Goal: Information Seeking & Learning: Check status

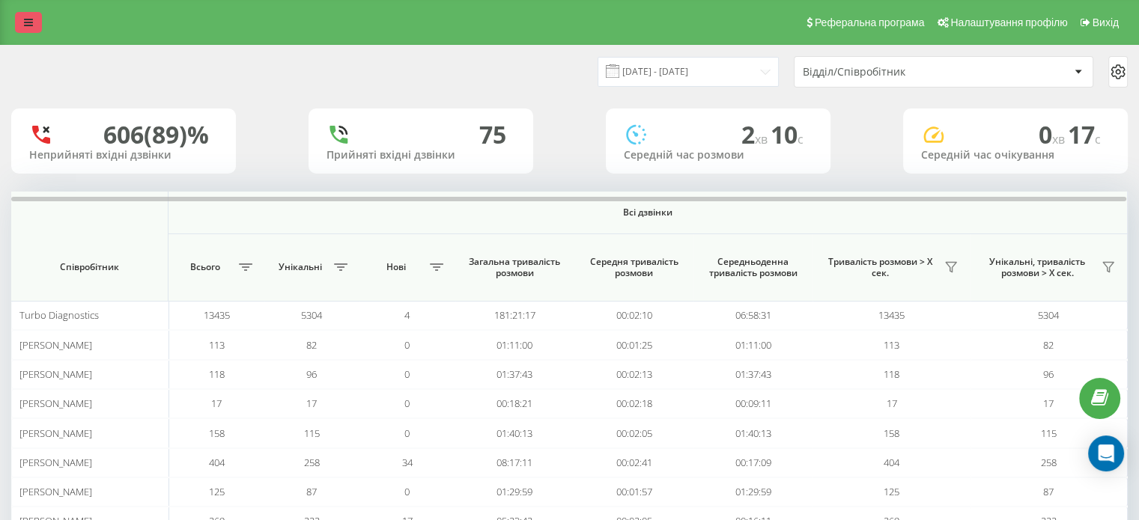
click at [22, 19] on link at bounding box center [28, 22] width 27 height 21
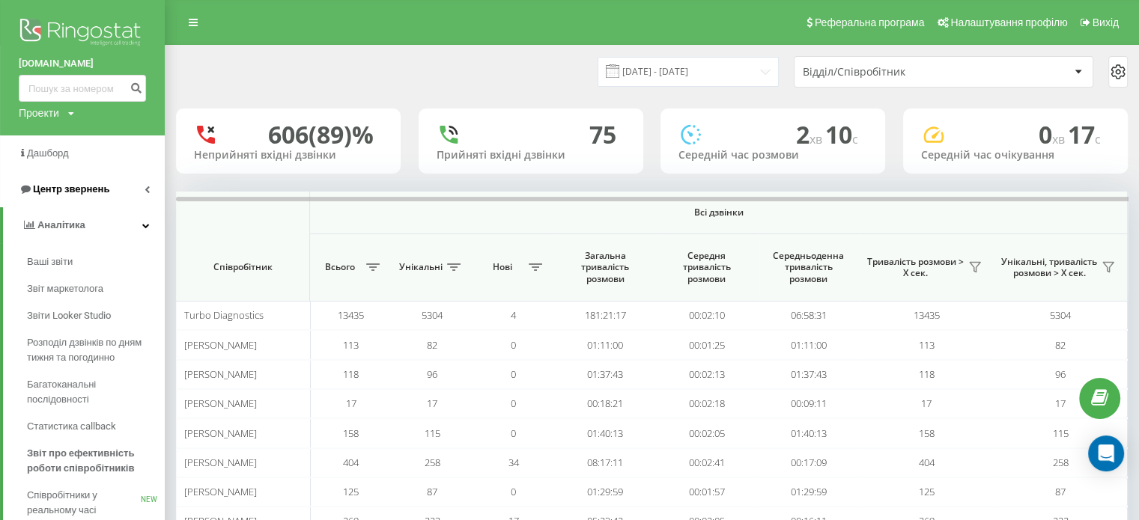
click at [71, 186] on span "Центр звернень" at bounding box center [71, 188] width 76 height 11
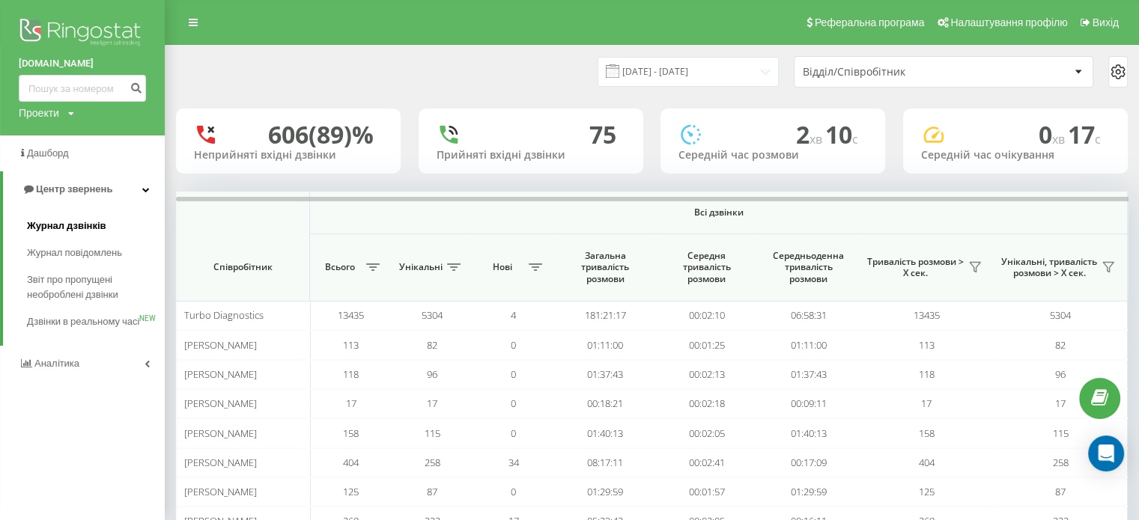
click at [79, 220] on span "Журнал дзвінків" at bounding box center [66, 226] width 79 height 15
click at [60, 233] on span "Журнал дзвінків" at bounding box center [66, 226] width 79 height 15
click at [91, 222] on span "Журнал дзвінків" at bounding box center [66, 226] width 79 height 15
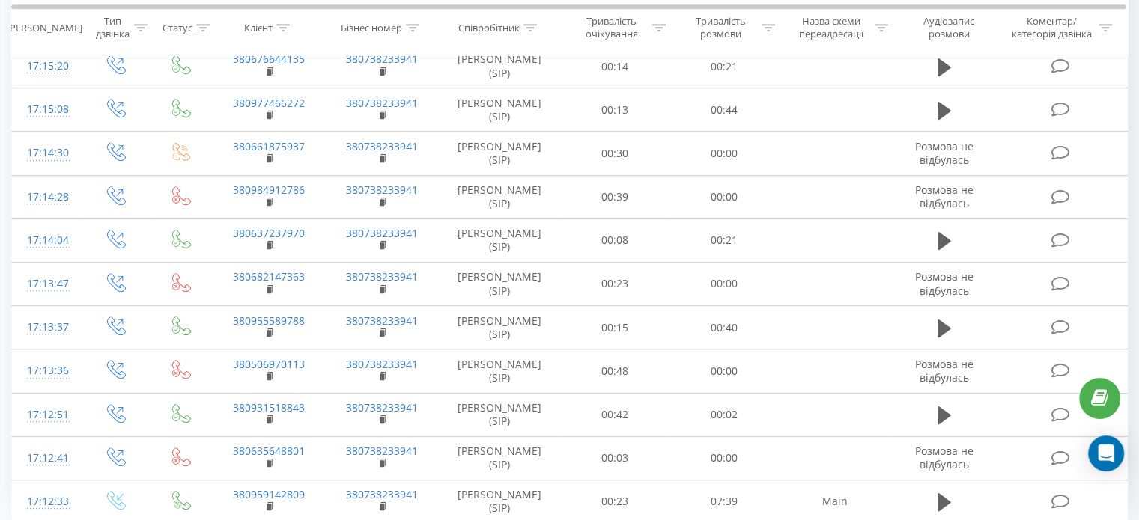
scroll to position [821, 0]
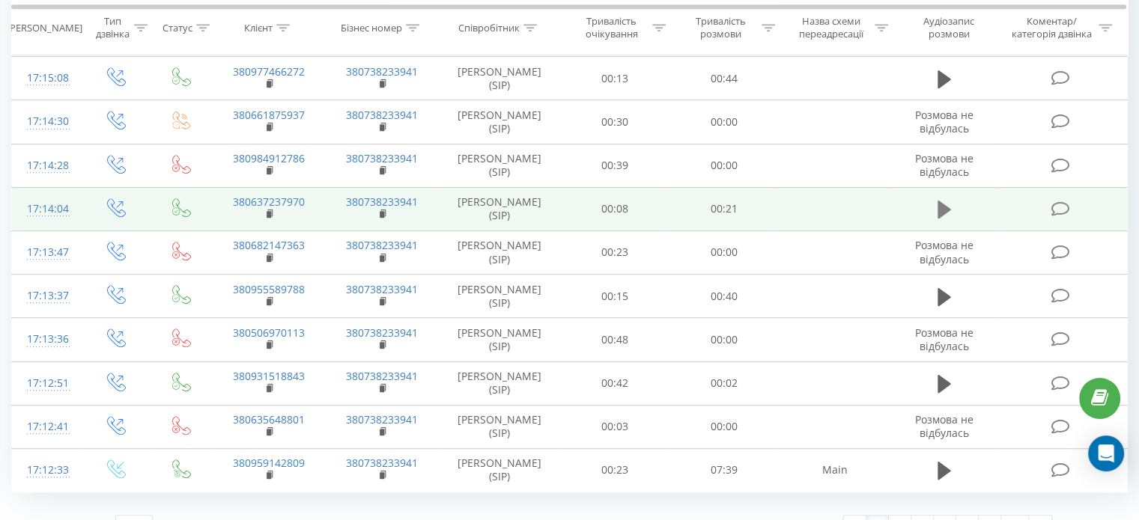
click at [940, 219] on icon at bounding box center [943, 210] width 13 height 18
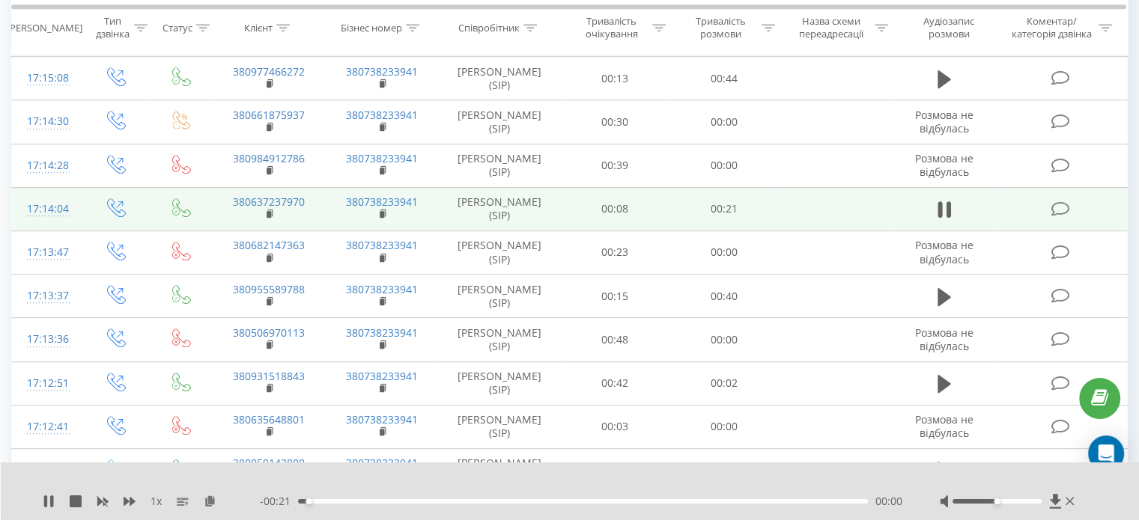
click at [336, 502] on div "00:00" at bounding box center [583, 501] width 570 height 4
click at [454, 503] on div "00:03" at bounding box center [583, 501] width 570 height 4
click at [599, 501] on div "00:08" at bounding box center [583, 501] width 570 height 4
click at [710, 506] on div "- 00:09 00:12 00:12" at bounding box center [581, 501] width 642 height 15
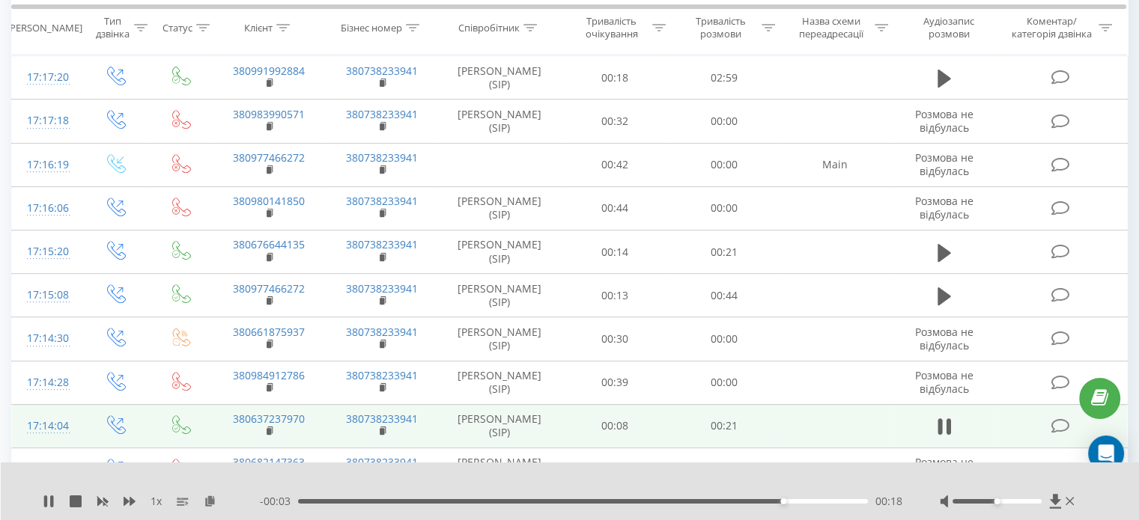
scroll to position [948, 0]
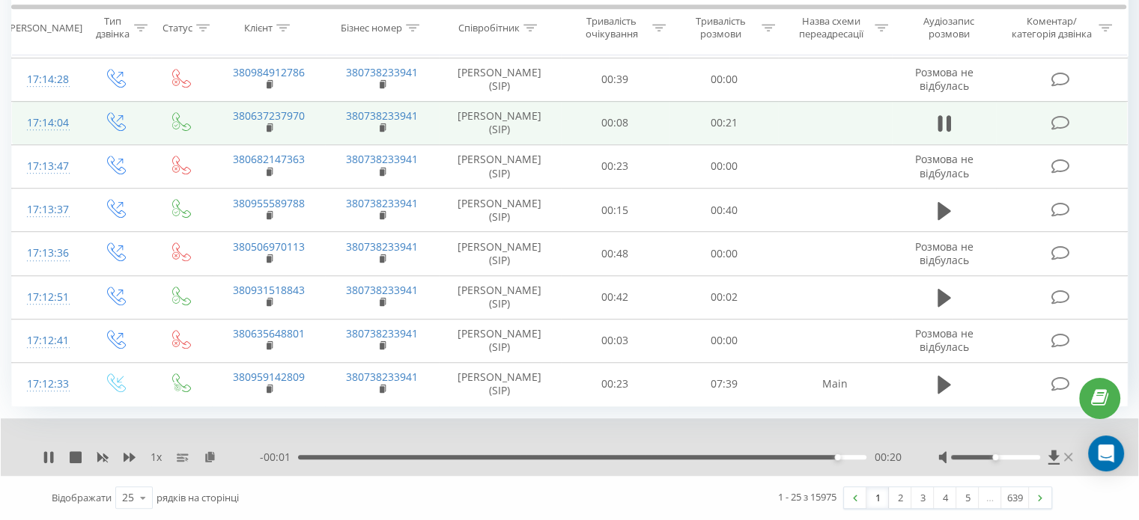
click at [1064, 454] on icon at bounding box center [1068, 457] width 8 height 12
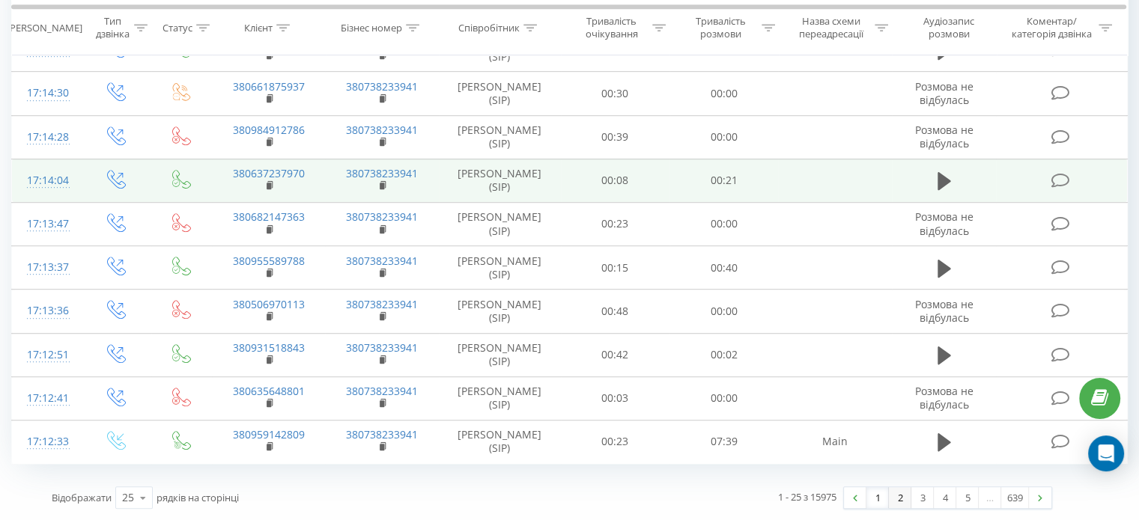
click at [907, 503] on link "2" at bounding box center [900, 497] width 22 height 21
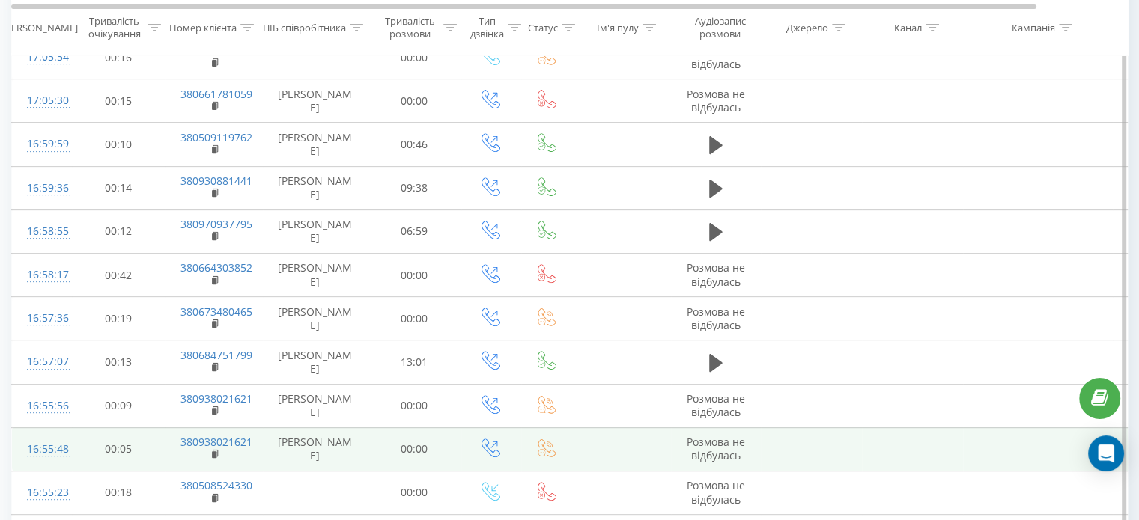
scroll to position [879, 0]
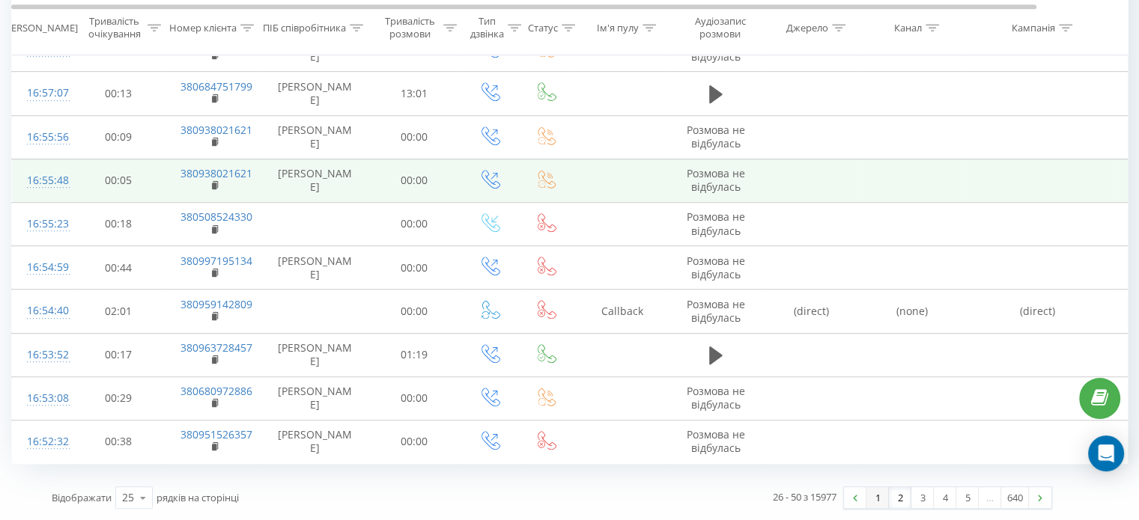
click at [867, 498] on link "1" at bounding box center [877, 497] width 22 height 21
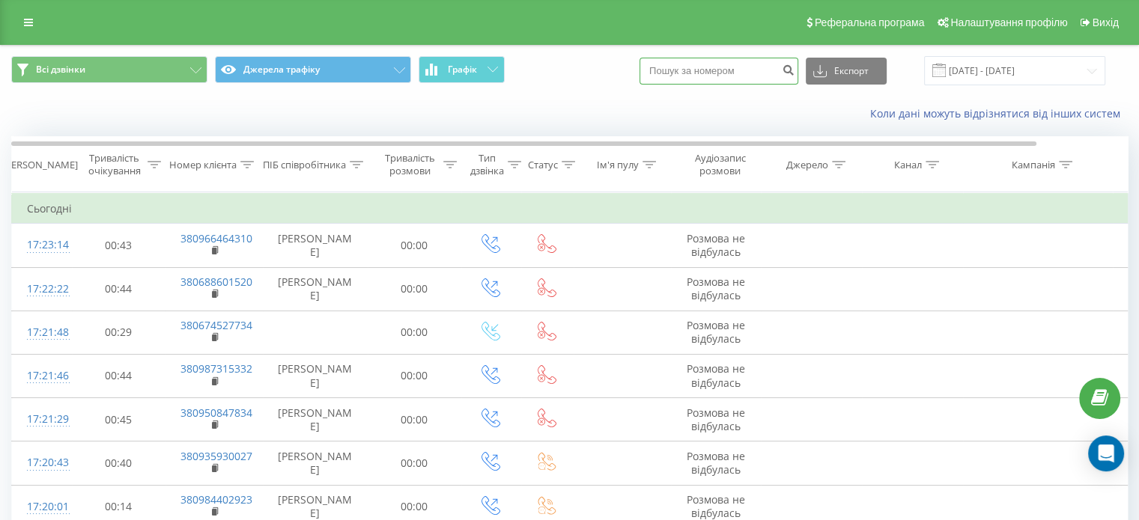
click at [751, 71] on input at bounding box center [718, 71] width 159 height 27
paste input "380990872339"
click at [740, 77] on input "380990872339" at bounding box center [718, 71] width 159 height 27
type input "380990872339"
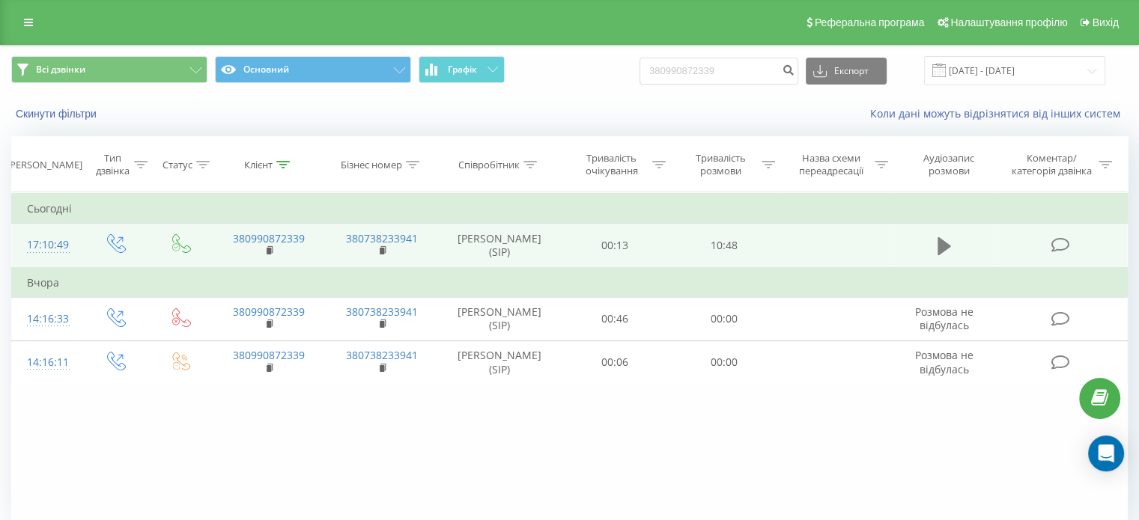
click at [943, 251] on icon at bounding box center [943, 246] width 13 height 21
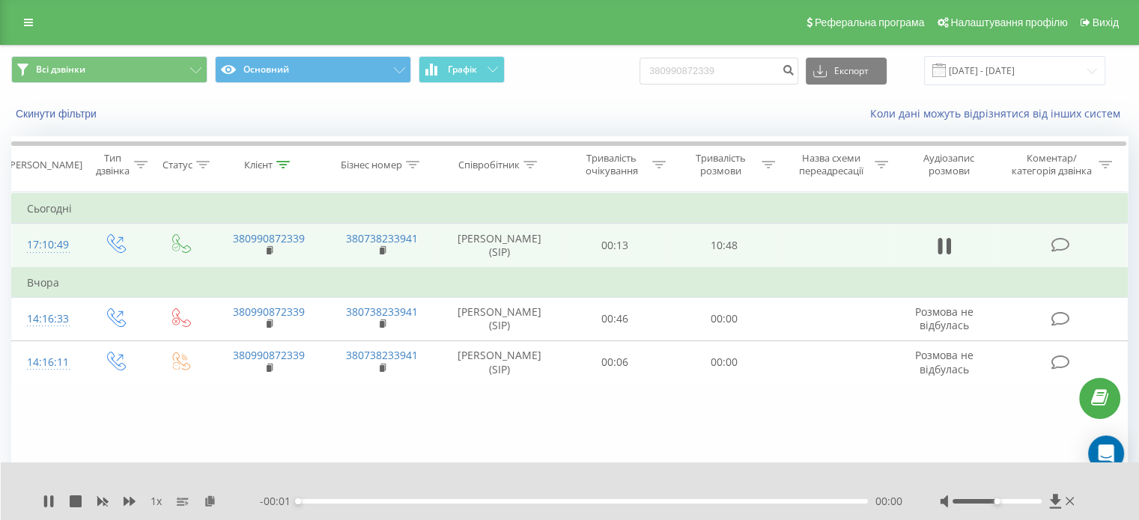
click at [785, 502] on div "00:00" at bounding box center [583, 501] width 570 height 4
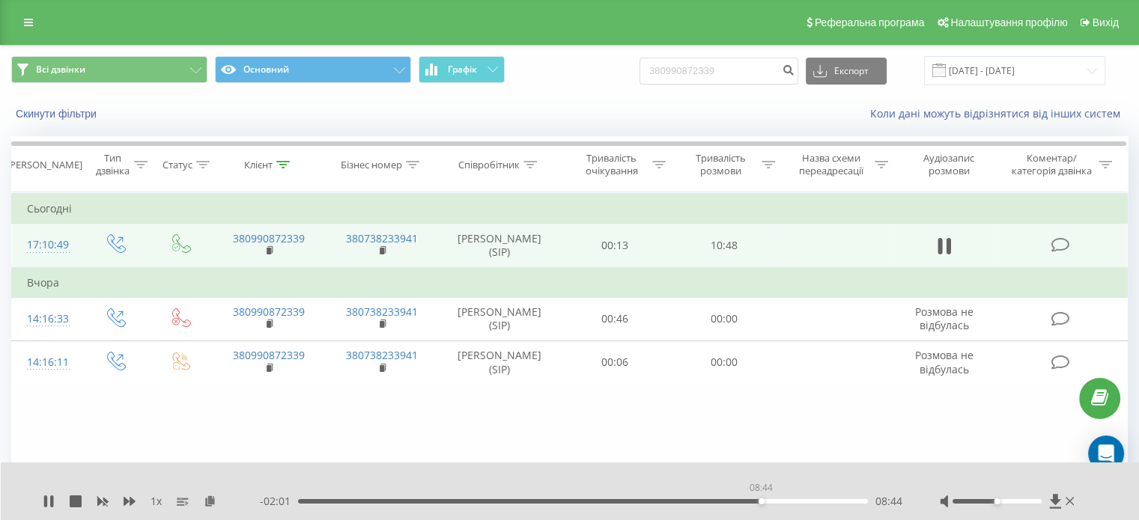
click at [761, 499] on div "08:44" at bounding box center [583, 501] width 570 height 4
click at [797, 502] on div "08:46" at bounding box center [583, 501] width 570 height 4
click at [809, 504] on div "- 01:18 09:27 09:27" at bounding box center [581, 501] width 642 height 15
click at [946, 248] on icon at bounding box center [943, 246] width 13 height 21
click at [53, 493] on div "1 x - 00:55 09:51 09:51" at bounding box center [570, 492] width 1139 height 58
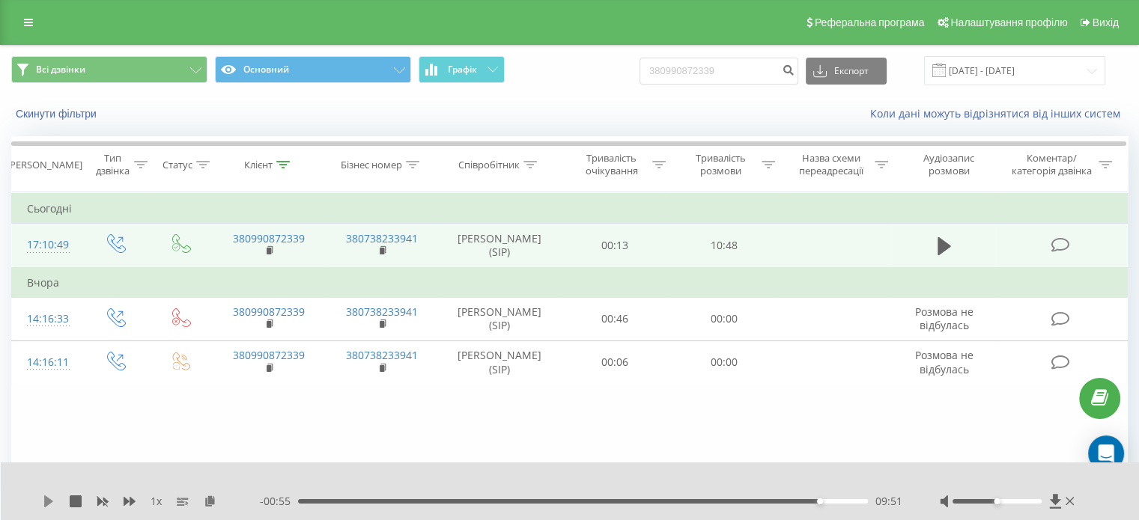
click at [51, 502] on icon at bounding box center [48, 502] width 9 height 12
click at [812, 501] on div "09:42" at bounding box center [583, 501] width 570 height 4
click at [801, 501] on div "09:44" at bounding box center [583, 501] width 570 height 4
click at [808, 501] on div "09:32" at bounding box center [583, 501] width 570 height 4
click at [940, 240] on icon at bounding box center [939, 246] width 4 height 16
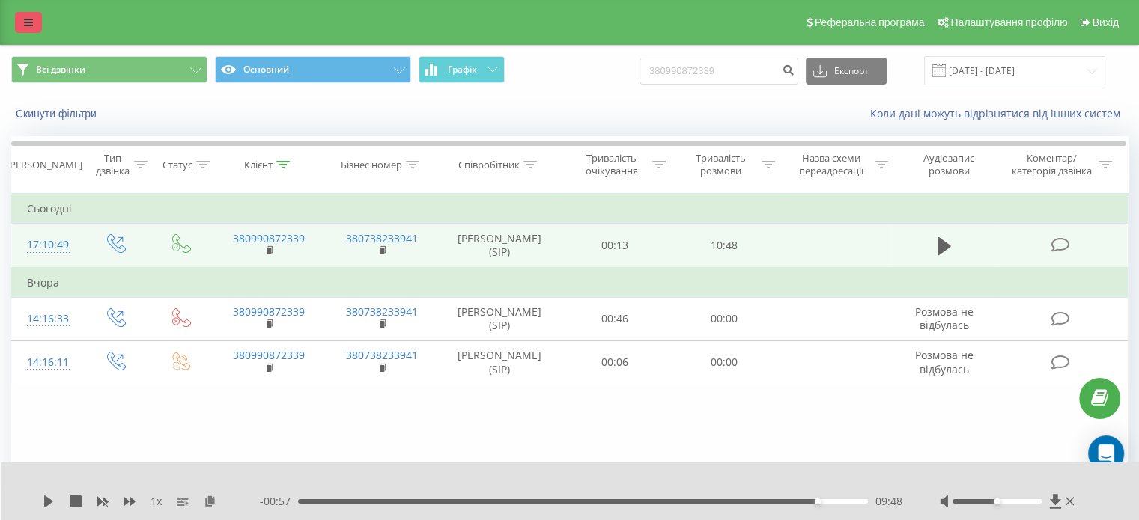
click at [28, 20] on icon at bounding box center [28, 22] width 9 height 10
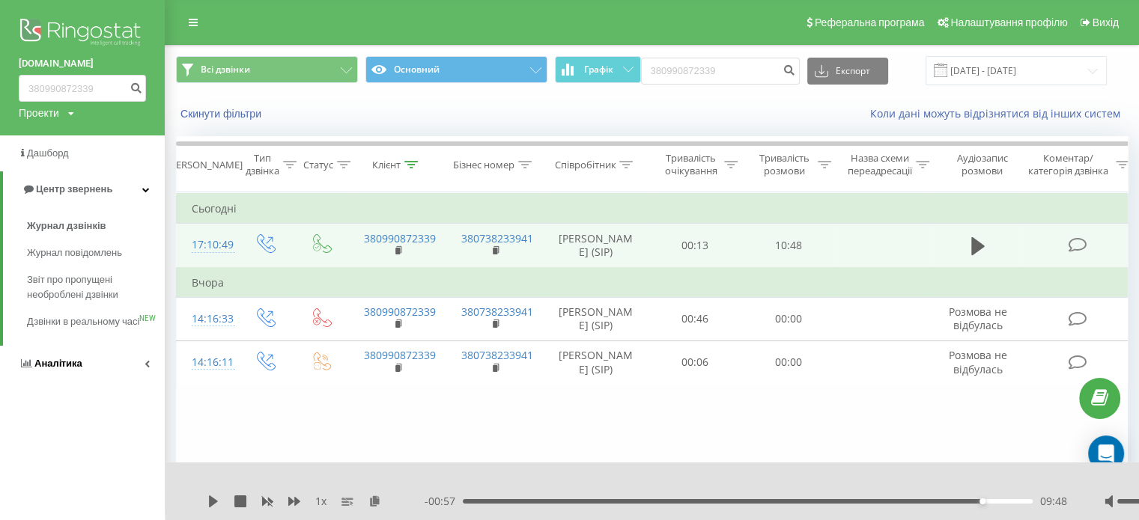
click at [65, 369] on span "Аналiтика" at bounding box center [58, 363] width 48 height 11
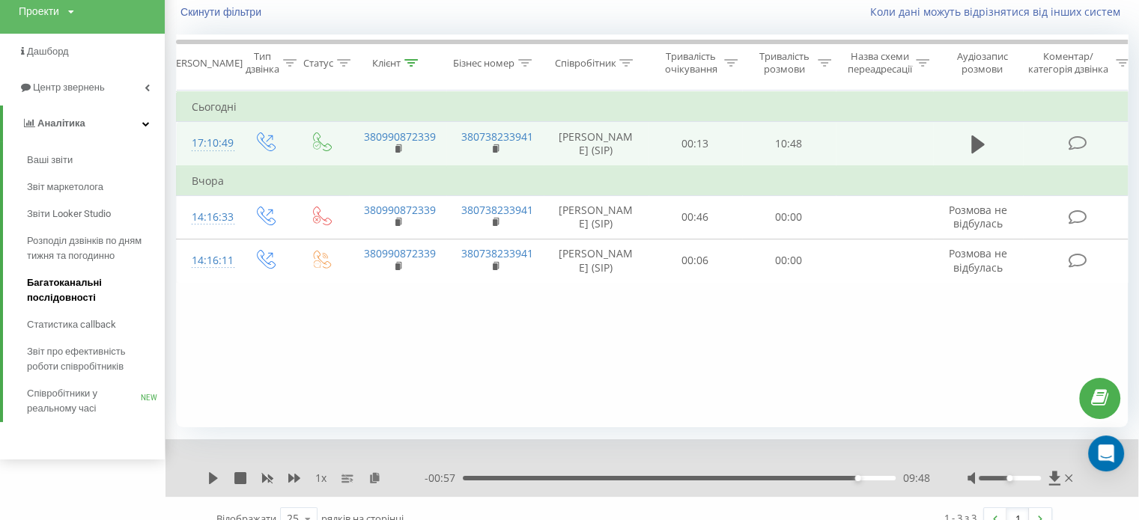
scroll to position [104, 0]
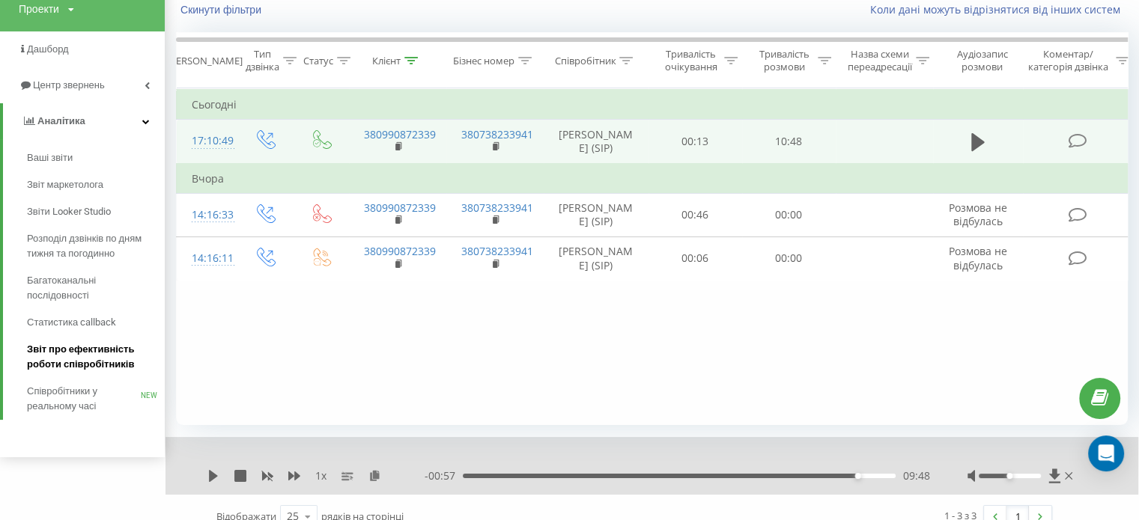
click at [77, 355] on span "Звіт про ефективність роботи співробітників" at bounding box center [92, 357] width 130 height 30
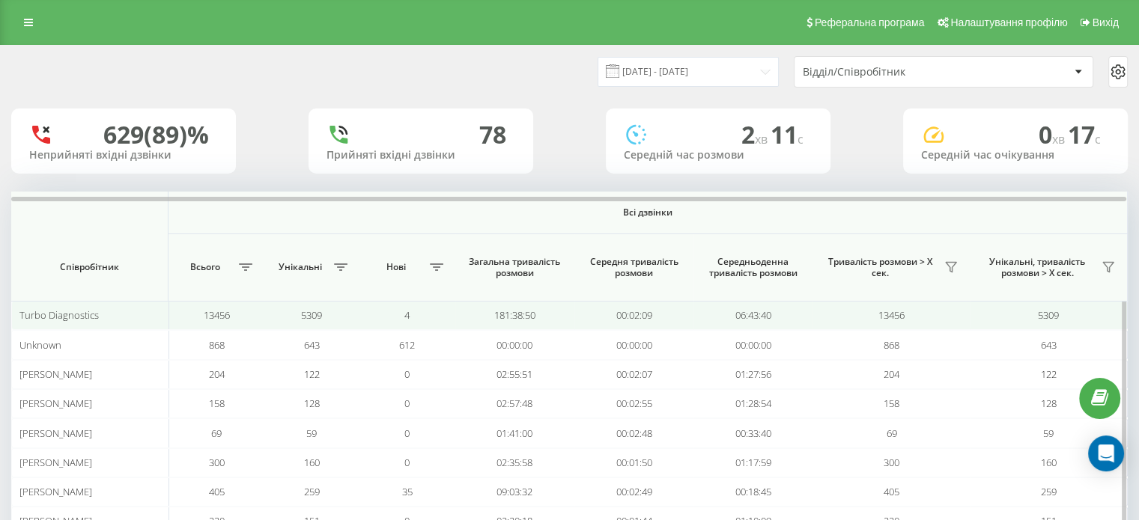
scroll to position [116, 0]
